Goal: Check status: Check status

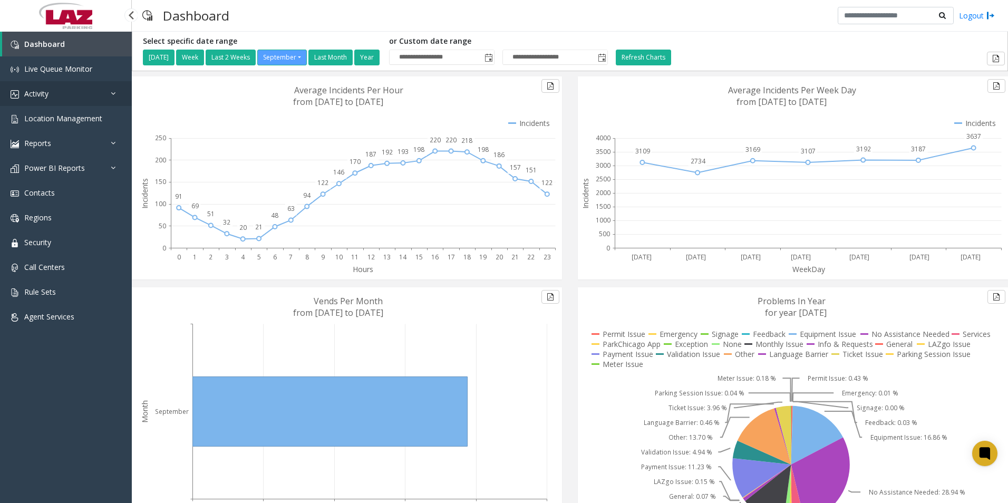
click at [42, 89] on span "Activity" at bounding box center [36, 94] width 24 height 10
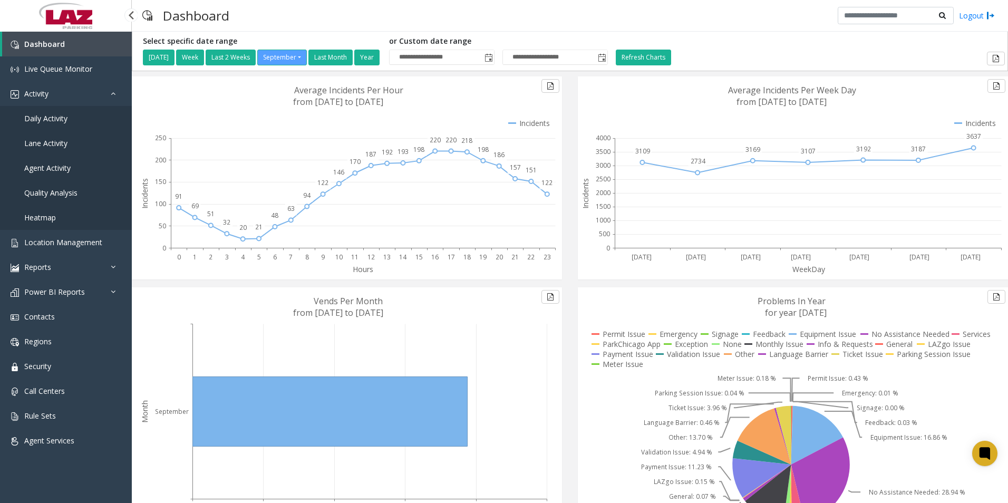
click at [47, 115] on span "Daily Activity" at bounding box center [45, 118] width 43 height 10
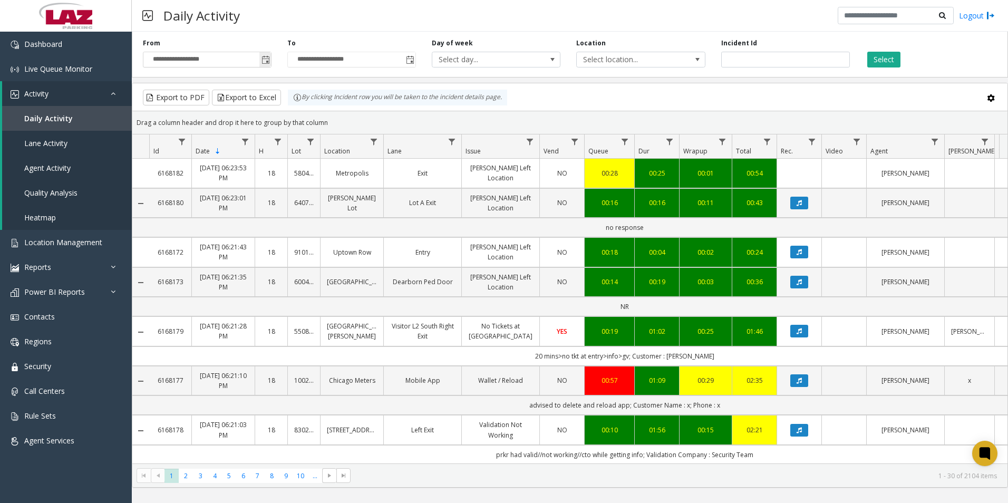
click at [265, 62] on span "Toggle popup" at bounding box center [266, 60] width 8 height 8
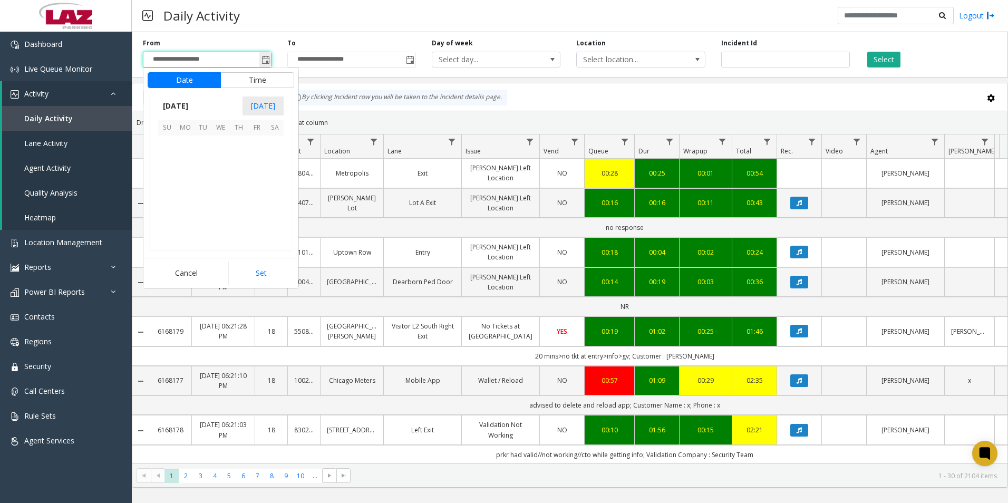
scroll to position [189249, 0]
click at [258, 78] on button "Time" at bounding box center [257, 80] width 74 height 16
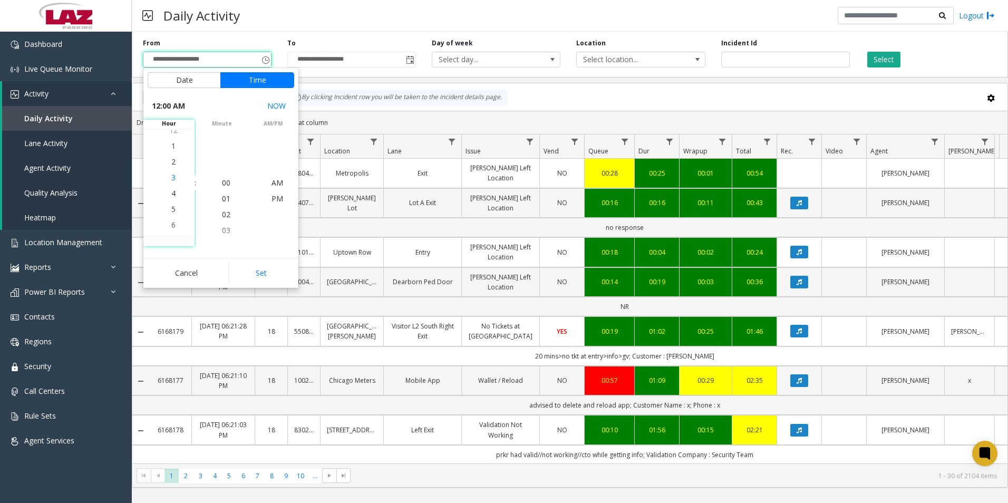
scroll to position [63, 0]
click at [172, 200] on li "5" at bounding box center [173, 199] width 37 height 16
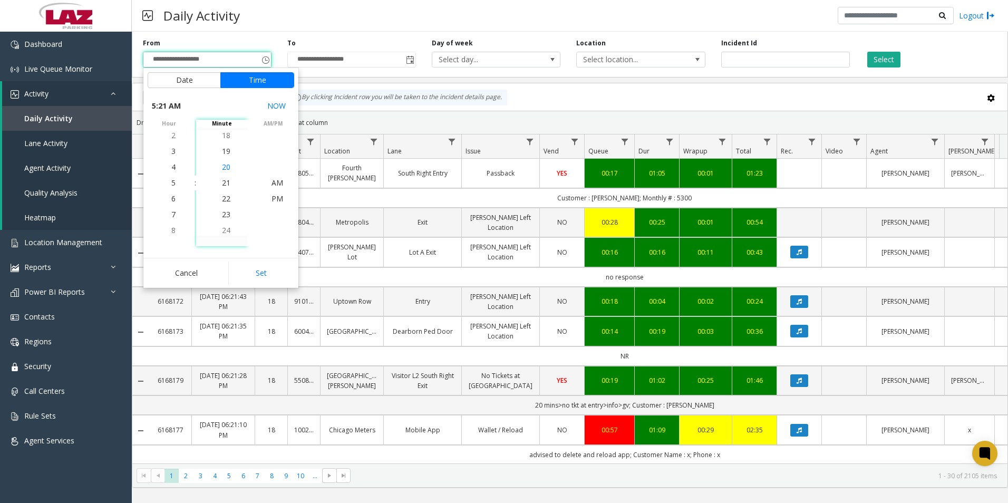
click at [223, 166] on span "20" at bounding box center [226, 167] width 8 height 10
click at [273, 198] on span "PM" at bounding box center [278, 199] width 12 height 10
click at [265, 272] on button "Set" at bounding box center [261, 273] width 66 height 23
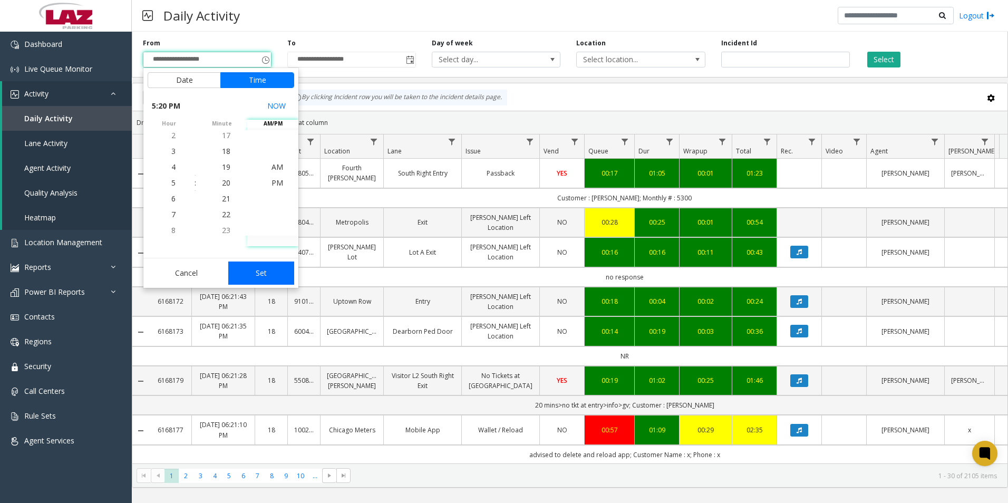
type input "**********"
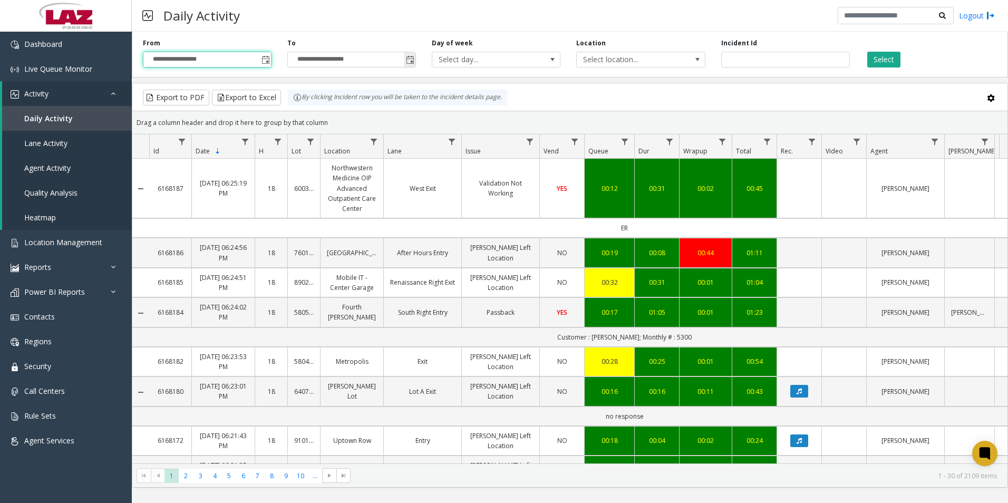
click at [411, 61] on span "Toggle popup" at bounding box center [410, 60] width 8 height 8
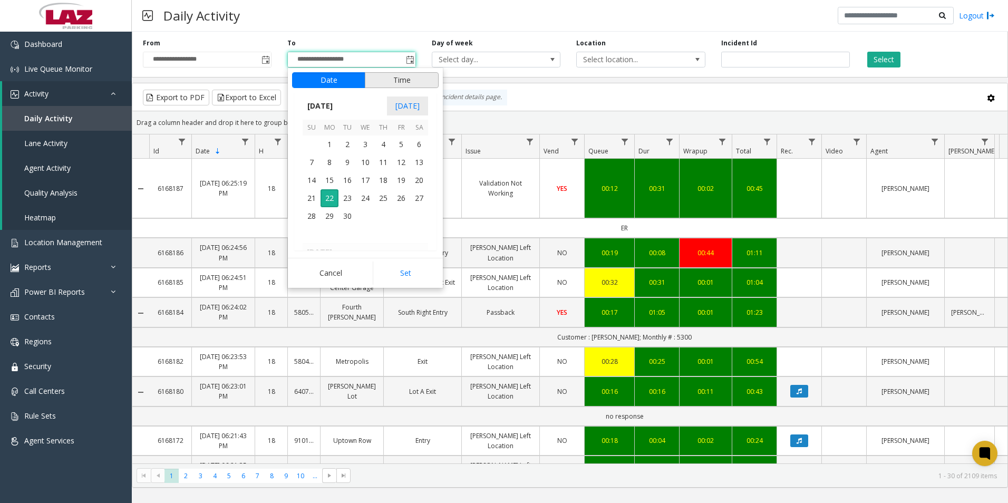
click at [398, 80] on button "Time" at bounding box center [402, 80] width 74 height 16
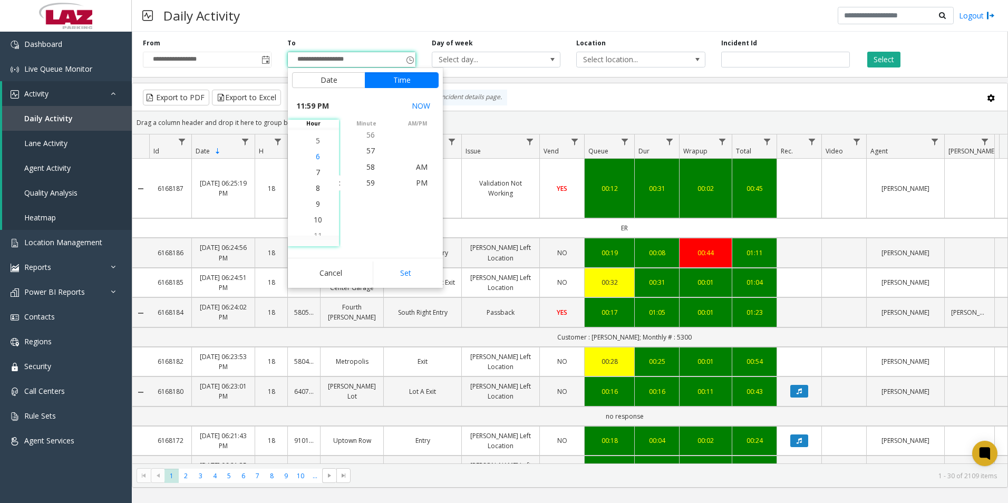
scroll to position [301, 0]
click at [316, 167] on span "6" at bounding box center [318, 167] width 4 height 10
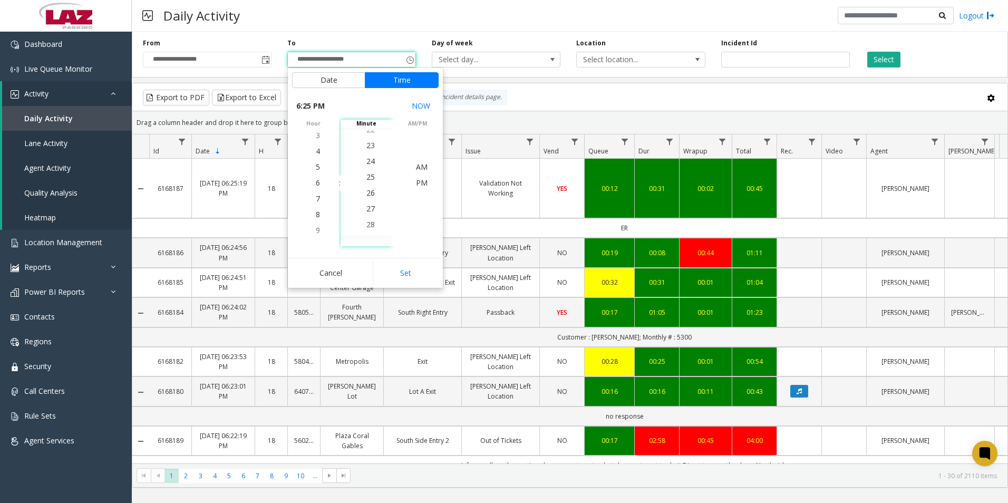
scroll to position [395, 0]
click at [366, 182] on span "25" at bounding box center [370, 183] width 8 height 10
click at [420, 183] on span "PM" at bounding box center [422, 183] width 12 height 10
click at [406, 274] on button "Set" at bounding box center [406, 273] width 66 height 23
type input "**********"
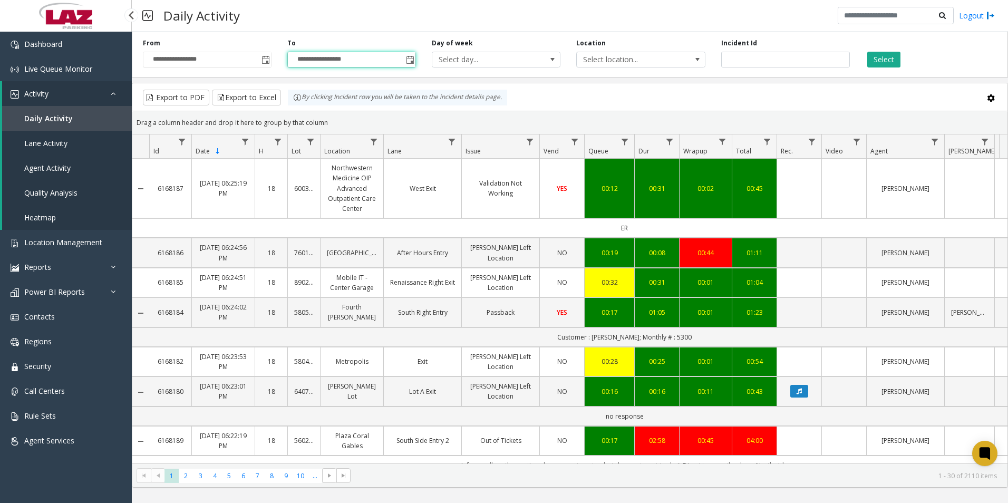
click at [64, 165] on span "Agent Activity" at bounding box center [47, 168] width 46 height 10
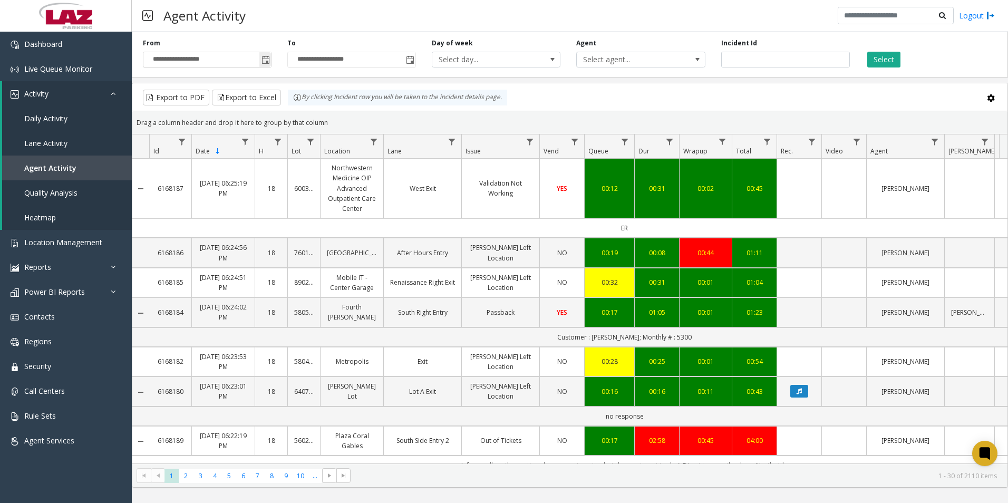
click at [266, 61] on span "Toggle popup" at bounding box center [266, 60] width 8 height 8
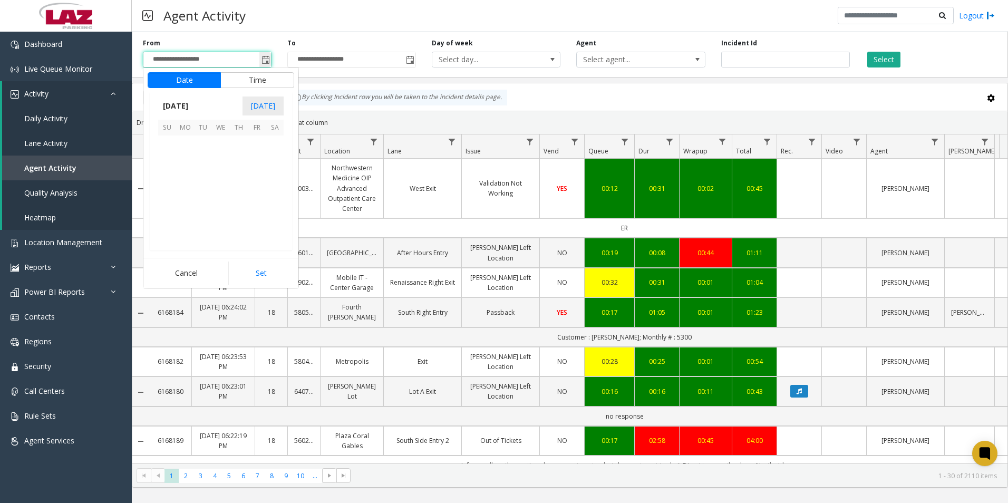
scroll to position [189249, 0]
click at [252, 79] on button "Time" at bounding box center [257, 80] width 74 height 16
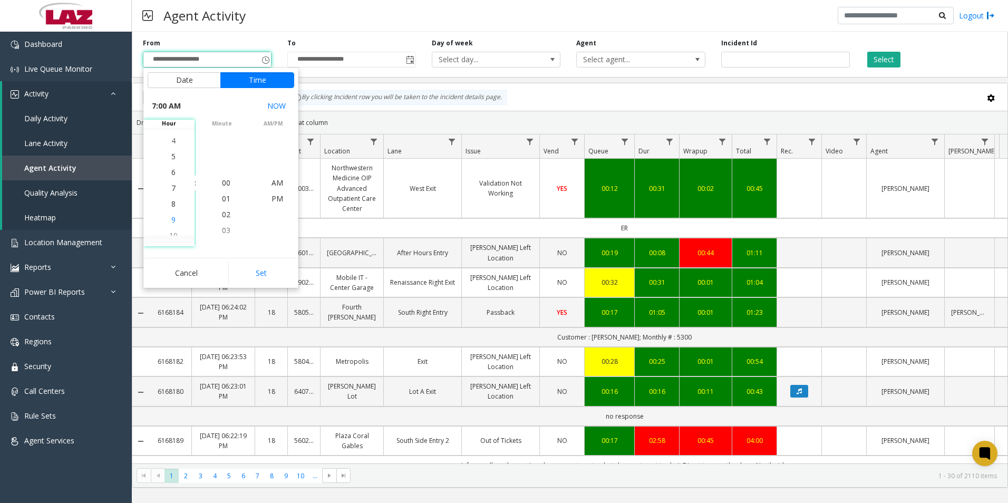
scroll to position [111, 0]
click at [171, 151] on span "5" at bounding box center [173, 151] width 4 height 10
click at [223, 213] on span "20" at bounding box center [226, 214] width 8 height 10
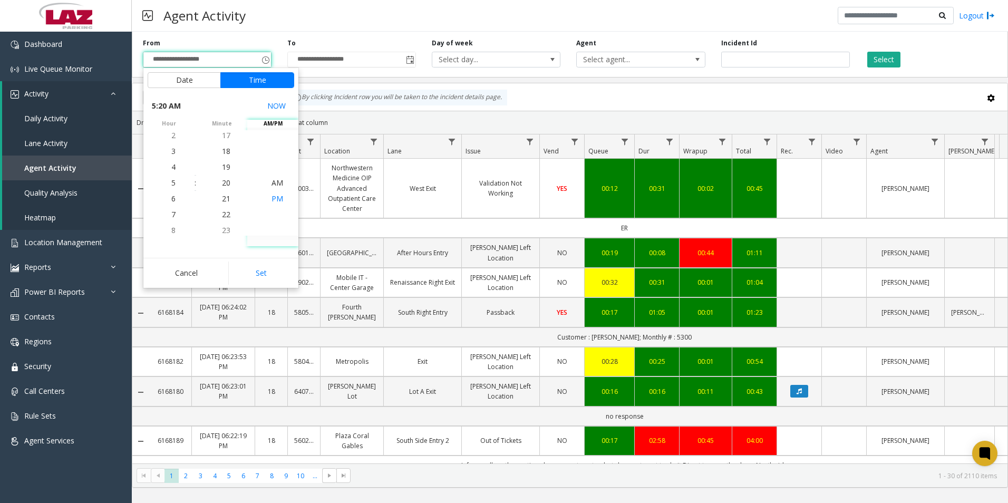
click at [272, 198] on span "PM" at bounding box center [278, 199] width 12 height 10
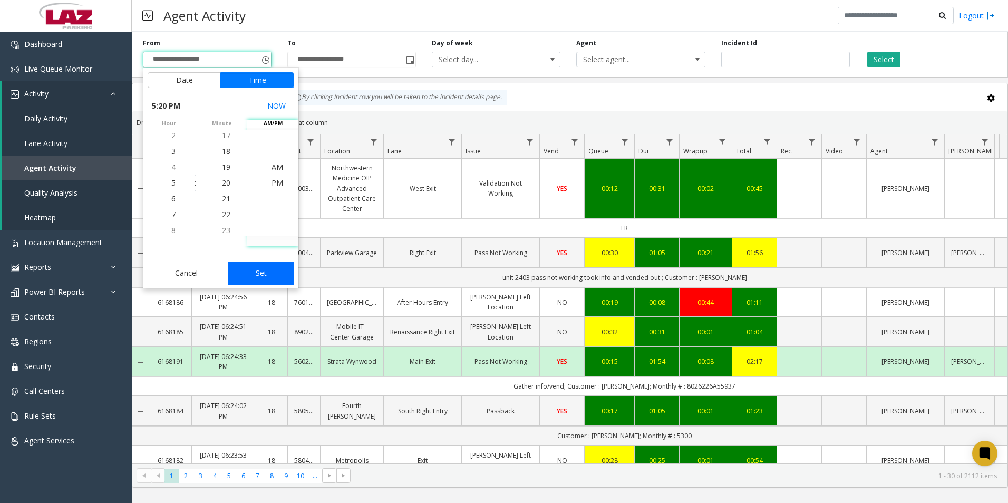
click at [265, 272] on button "Set" at bounding box center [261, 273] width 66 height 23
type input "**********"
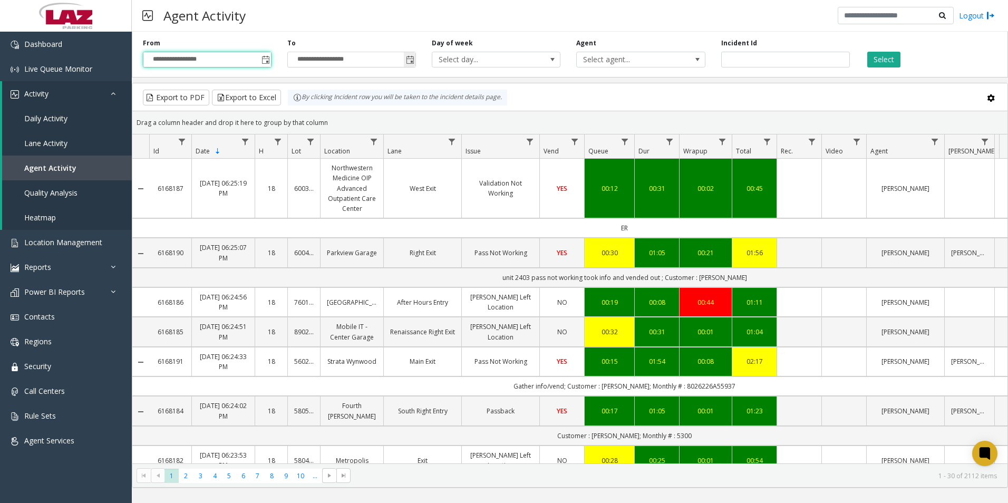
click at [411, 60] on span "Toggle popup" at bounding box center [410, 60] width 8 height 8
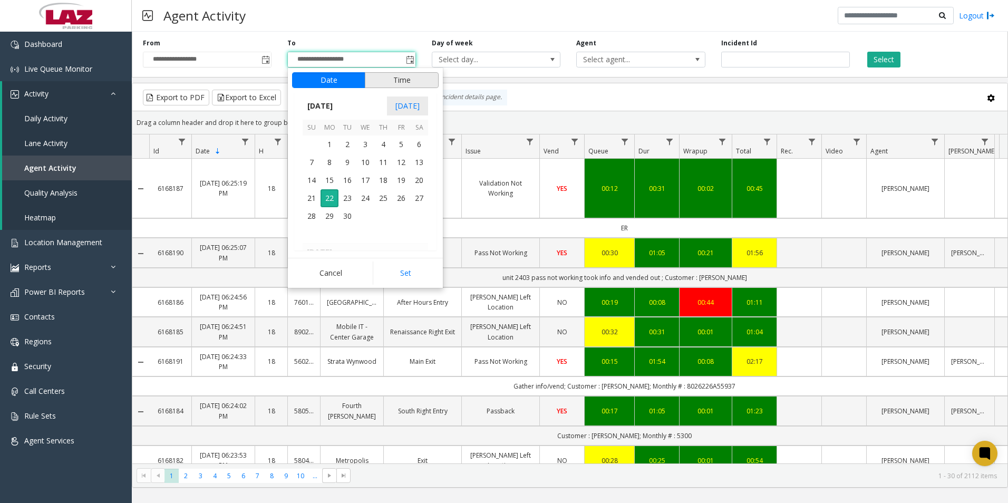
click at [381, 81] on button "Time" at bounding box center [402, 80] width 74 height 16
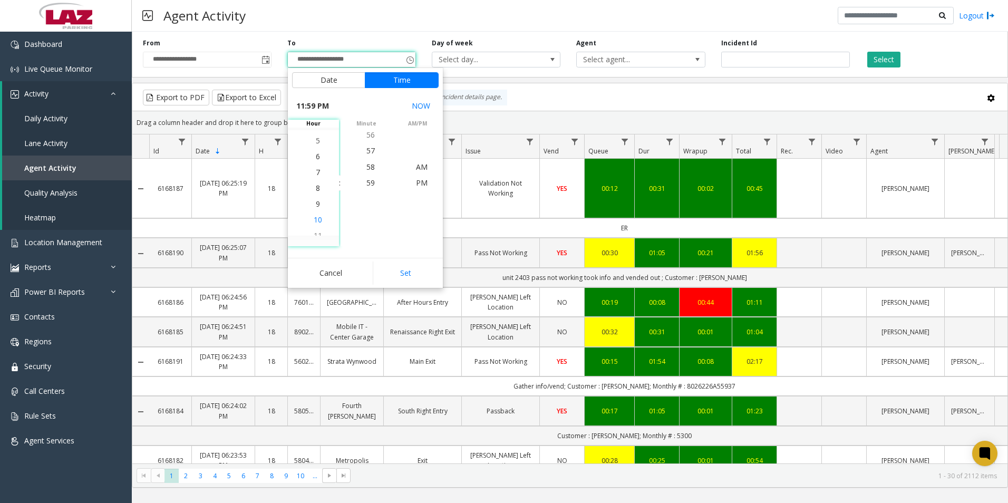
scroll to position [301, 0]
click at [316, 168] on span "6" at bounding box center [318, 167] width 4 height 10
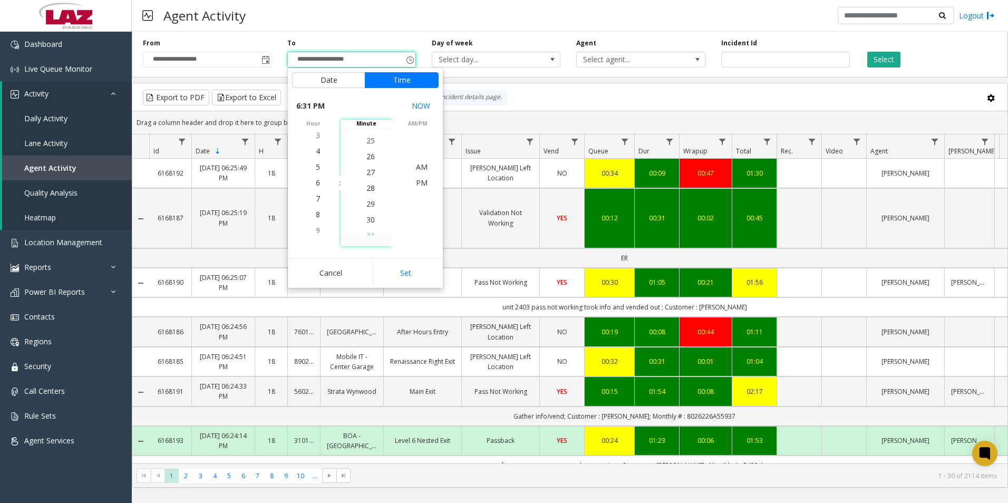
scroll to position [427, 0]
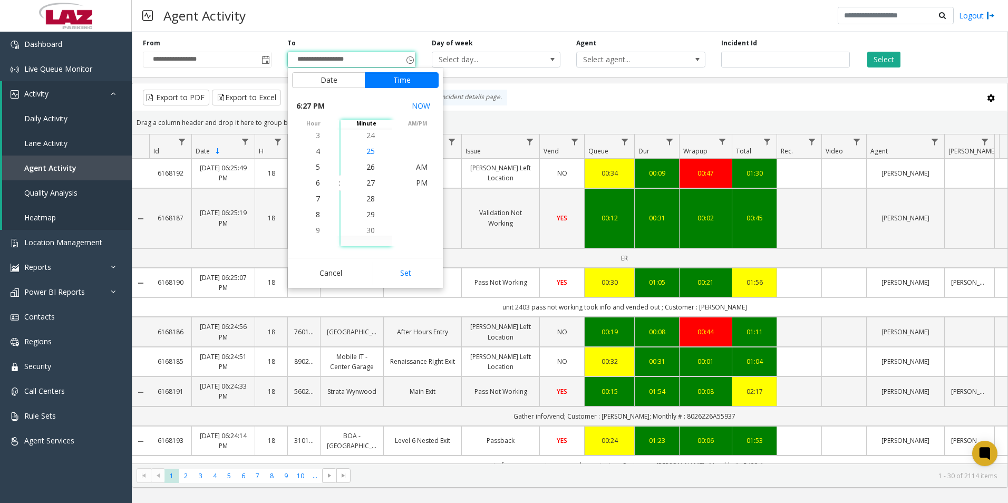
click at [366, 153] on span "25" at bounding box center [370, 151] width 8 height 10
click at [419, 181] on span "PM" at bounding box center [422, 183] width 12 height 10
click at [413, 271] on button "Set" at bounding box center [406, 273] width 66 height 23
type input "**********"
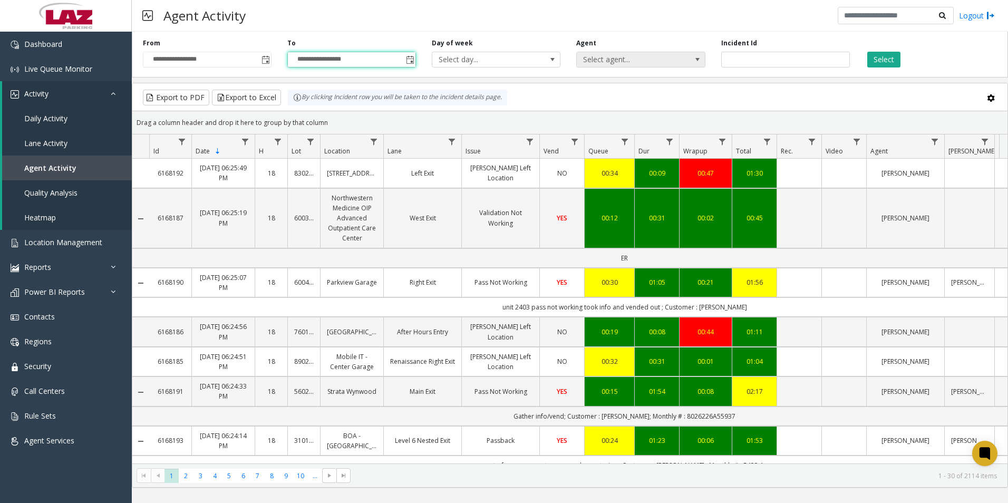
click at [623, 57] on span "Select agent..." at bounding box center [628, 59] width 102 height 15
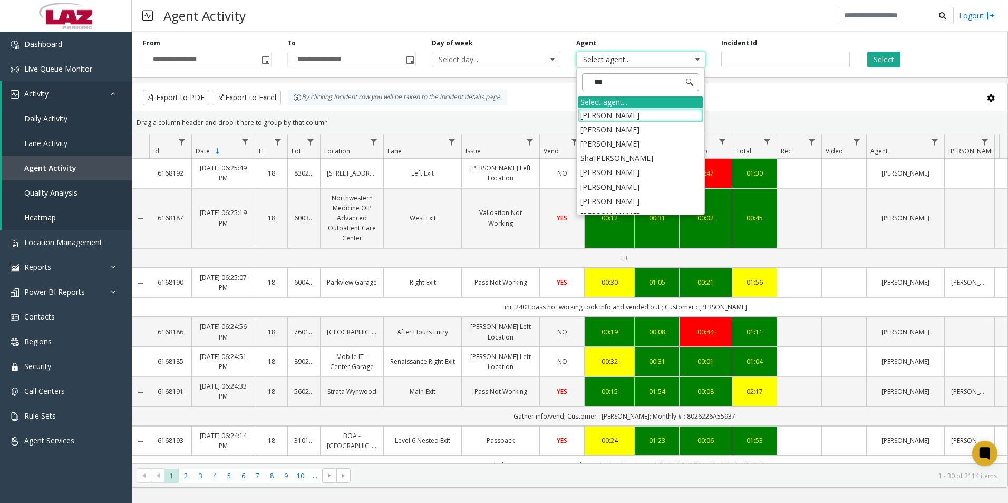
type input "****"
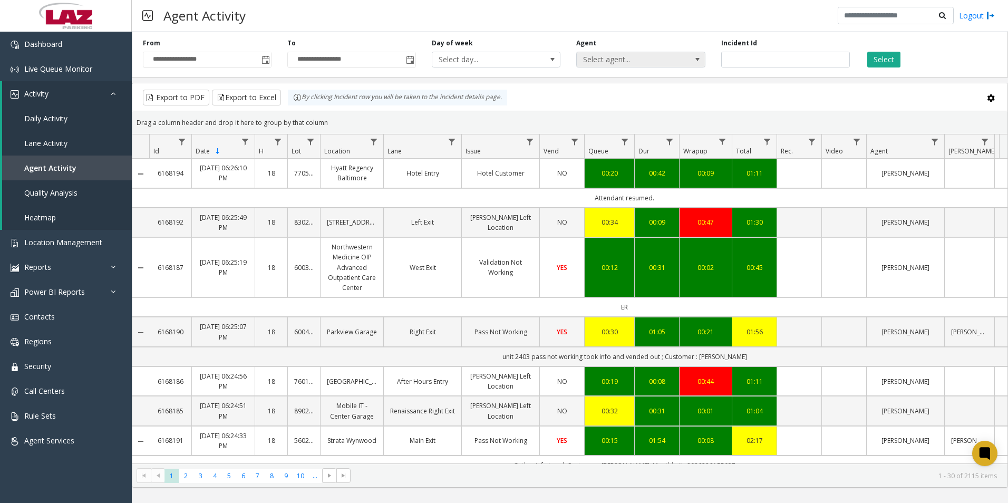
click at [701, 59] on span at bounding box center [697, 59] width 8 height 8
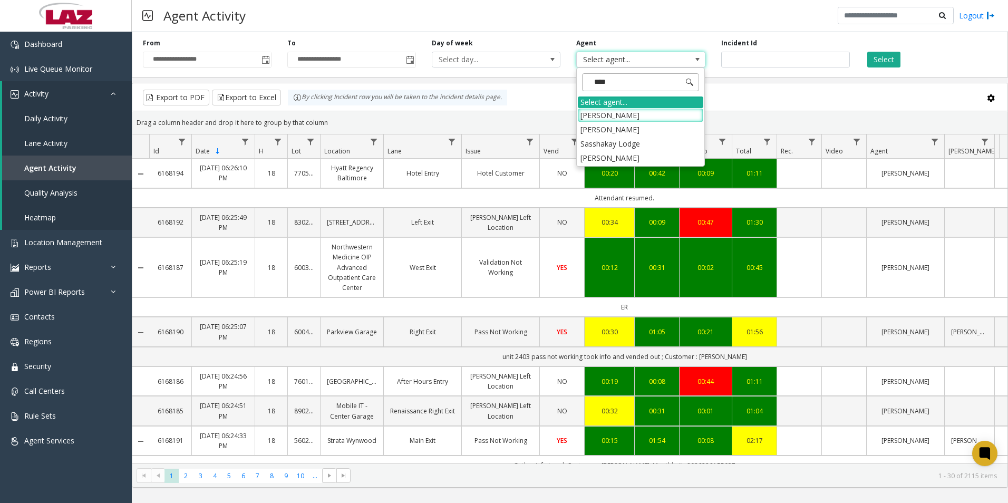
type input "*****"
click at [608, 112] on li "[PERSON_NAME]" at bounding box center [640, 115] width 125 height 14
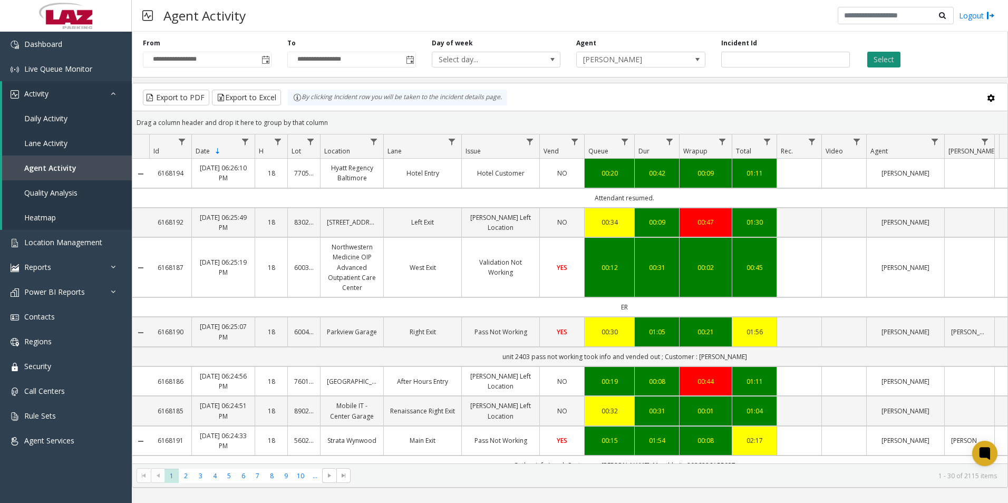
click at [877, 56] on button "Select" at bounding box center [883, 60] width 33 height 16
